Goal: Book appointment/travel/reservation

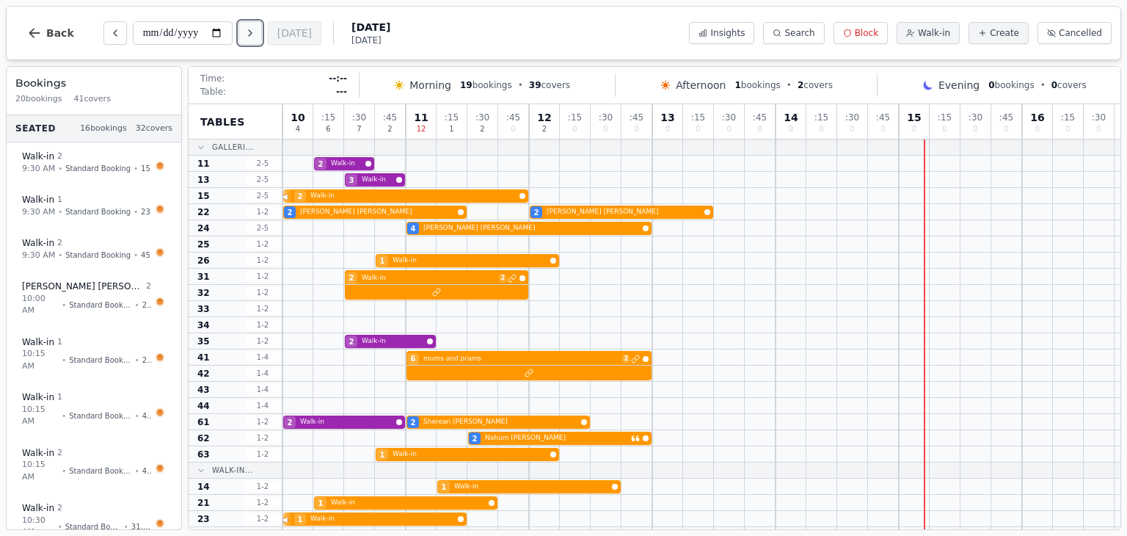
click at [256, 36] on icon "Next day" at bounding box center [250, 33] width 12 height 12
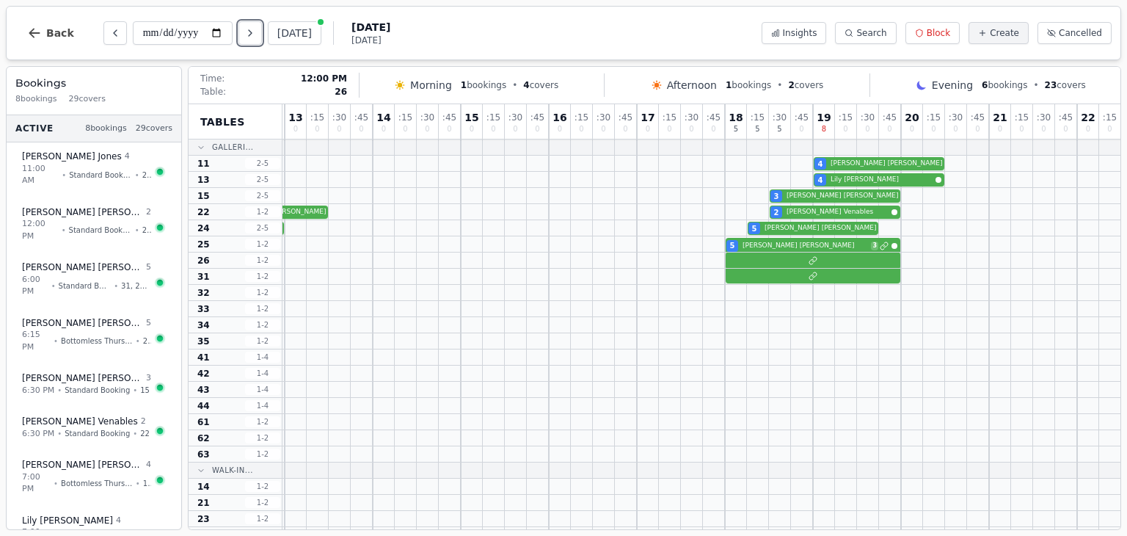
scroll to position [0, 285]
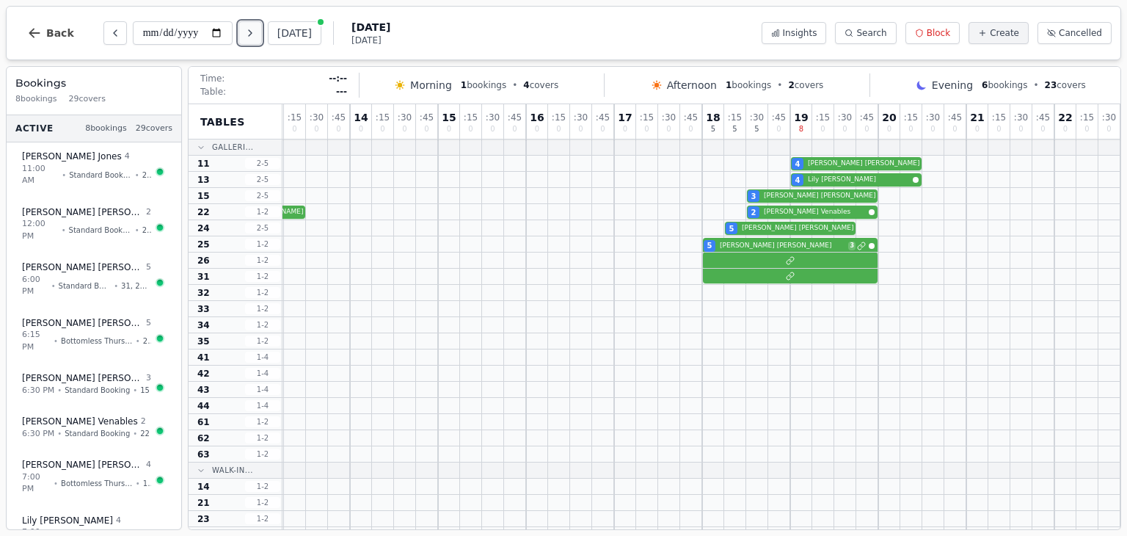
click at [260, 34] on button "Next day" at bounding box center [249, 32] width 23 height 23
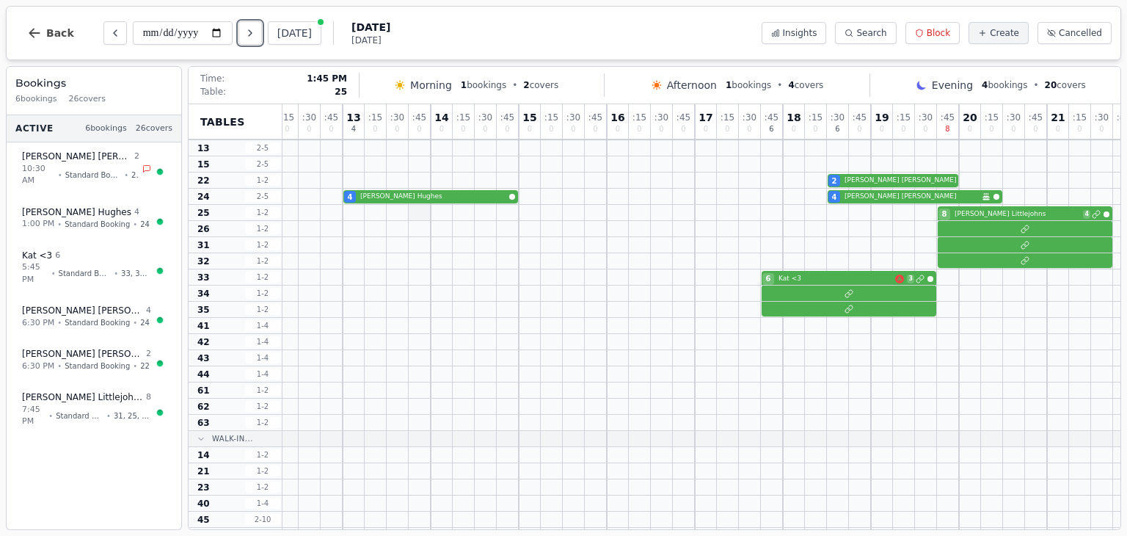
scroll to position [31, 204]
click at [260, 22] on button "Next day" at bounding box center [249, 32] width 23 height 23
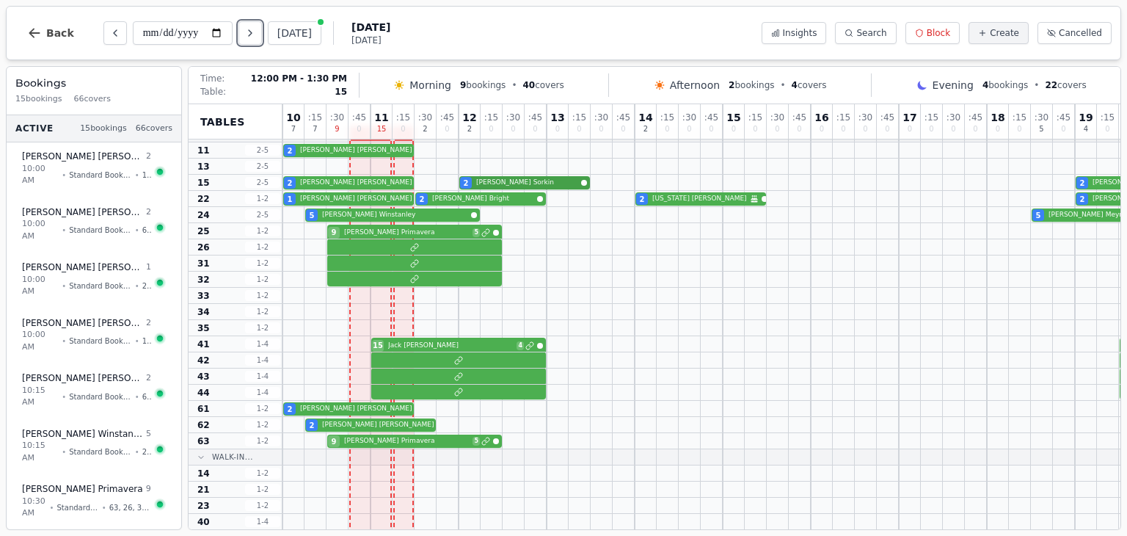
scroll to position [0, 0]
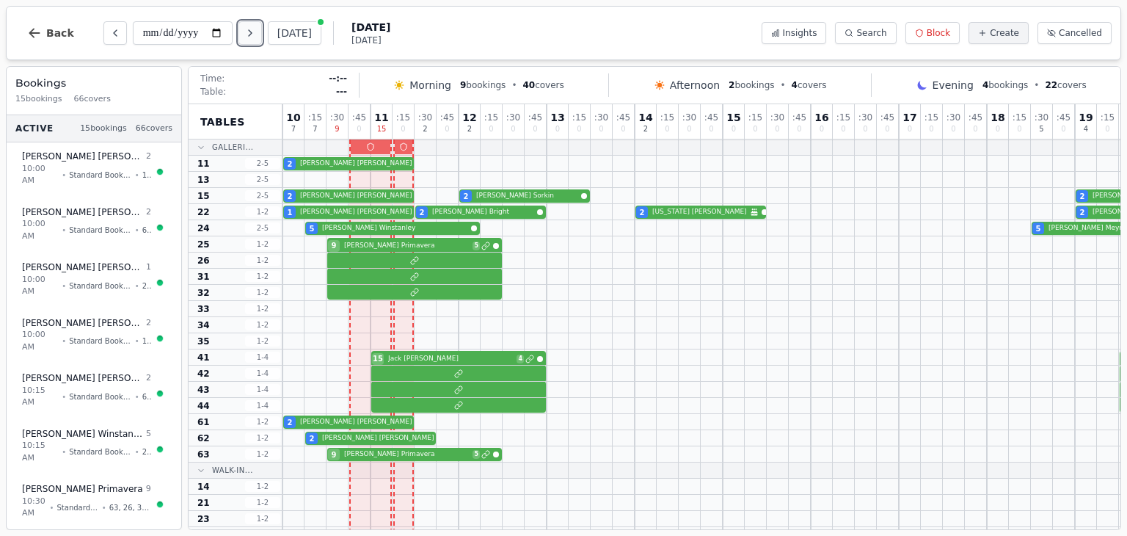
click at [249, 36] on icon "Next day" at bounding box center [250, 33] width 12 height 12
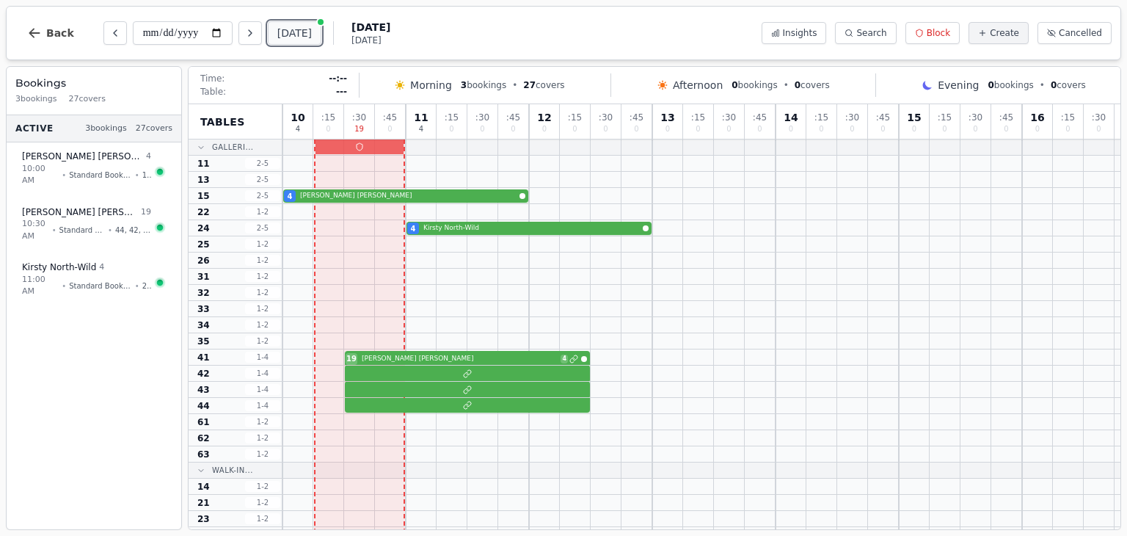
click at [285, 28] on button "[DATE]" at bounding box center [295, 32] width 54 height 23
type input "**********"
